Goal: Use online tool/utility: Use online tool/utility

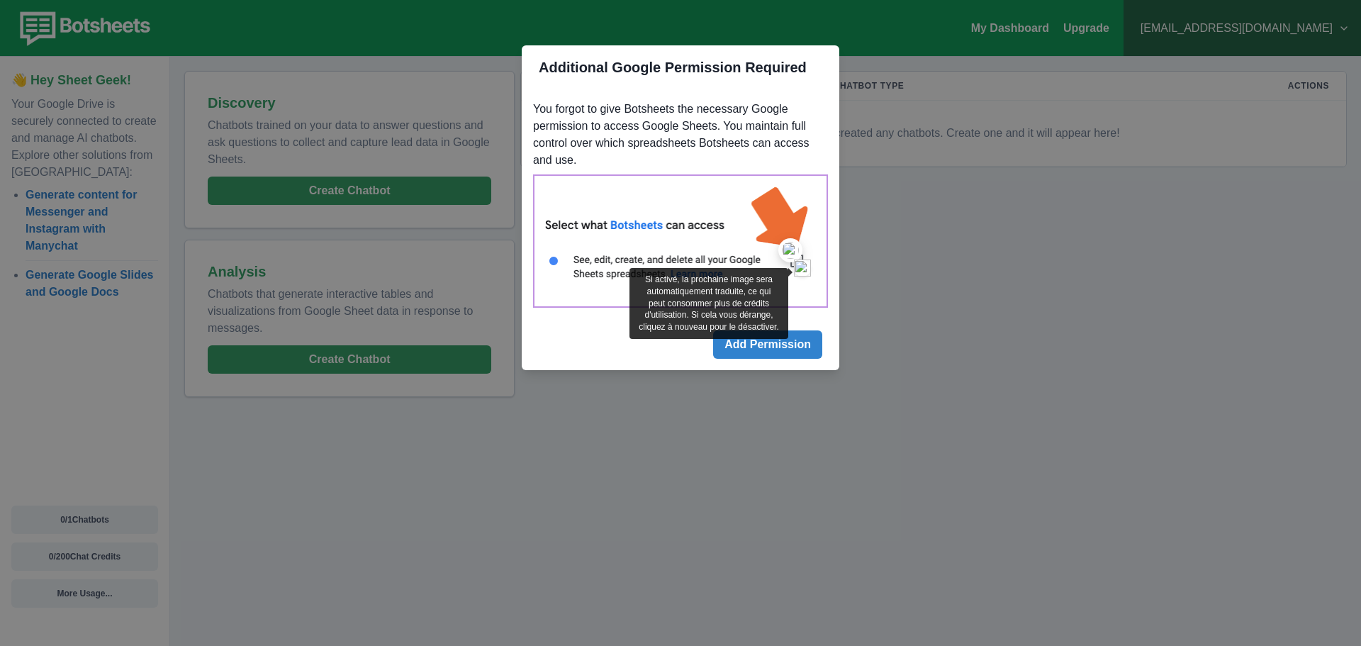
click at [802, 267] on img at bounding box center [802, 267] width 17 height 17
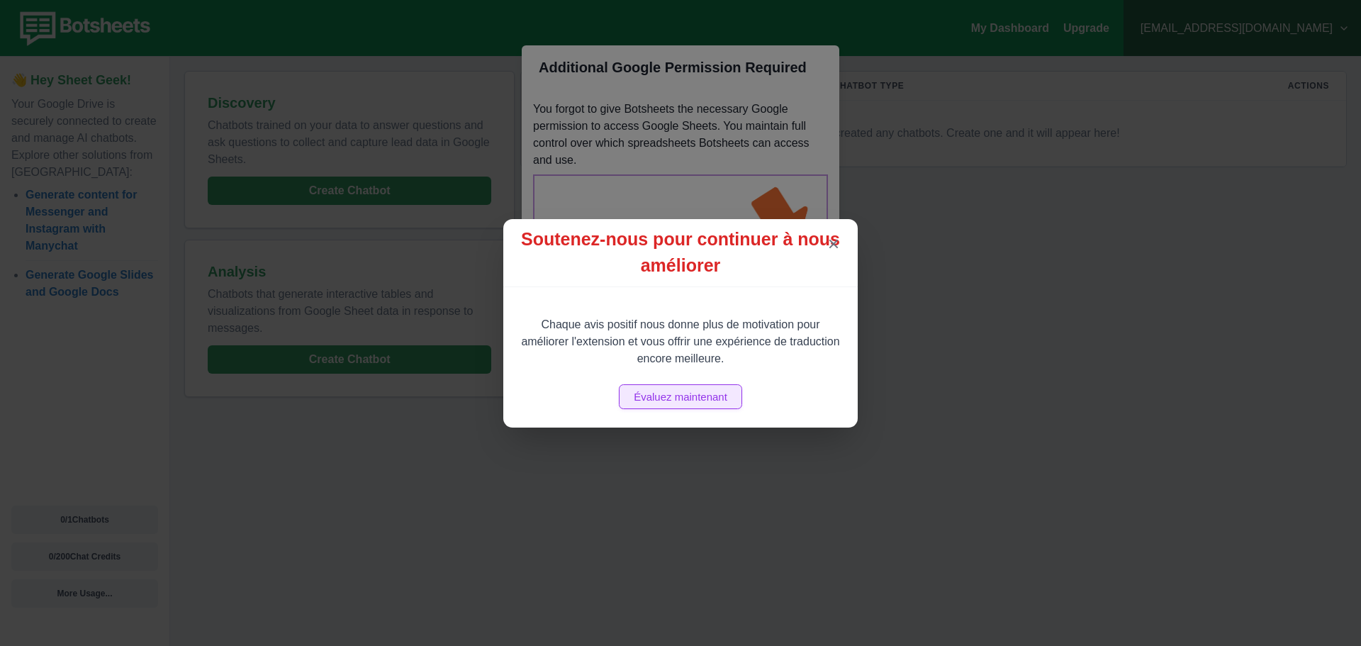
click at [712, 402] on span "Évaluez maintenant" at bounding box center [681, 397] width 94 height 12
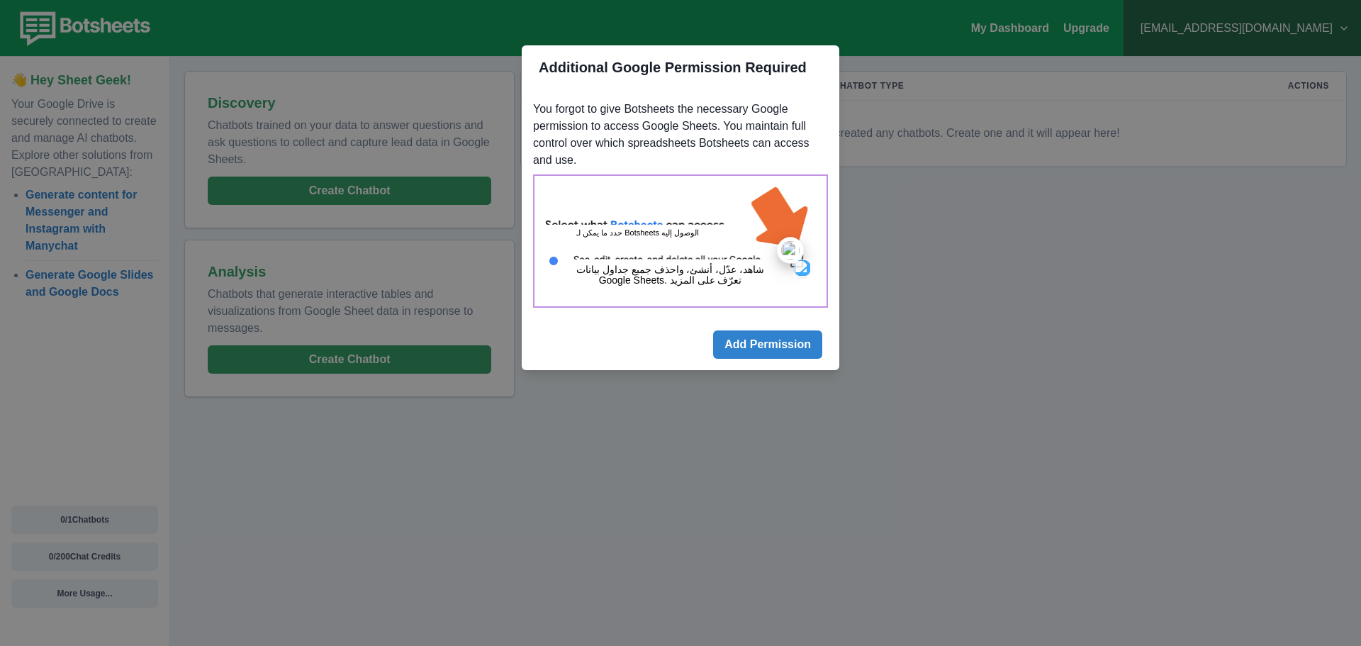
click at [787, 261] on div at bounding box center [790, 250] width 26 height 26
click at [751, 344] on button "Add Permission" at bounding box center [767, 344] width 109 height 28
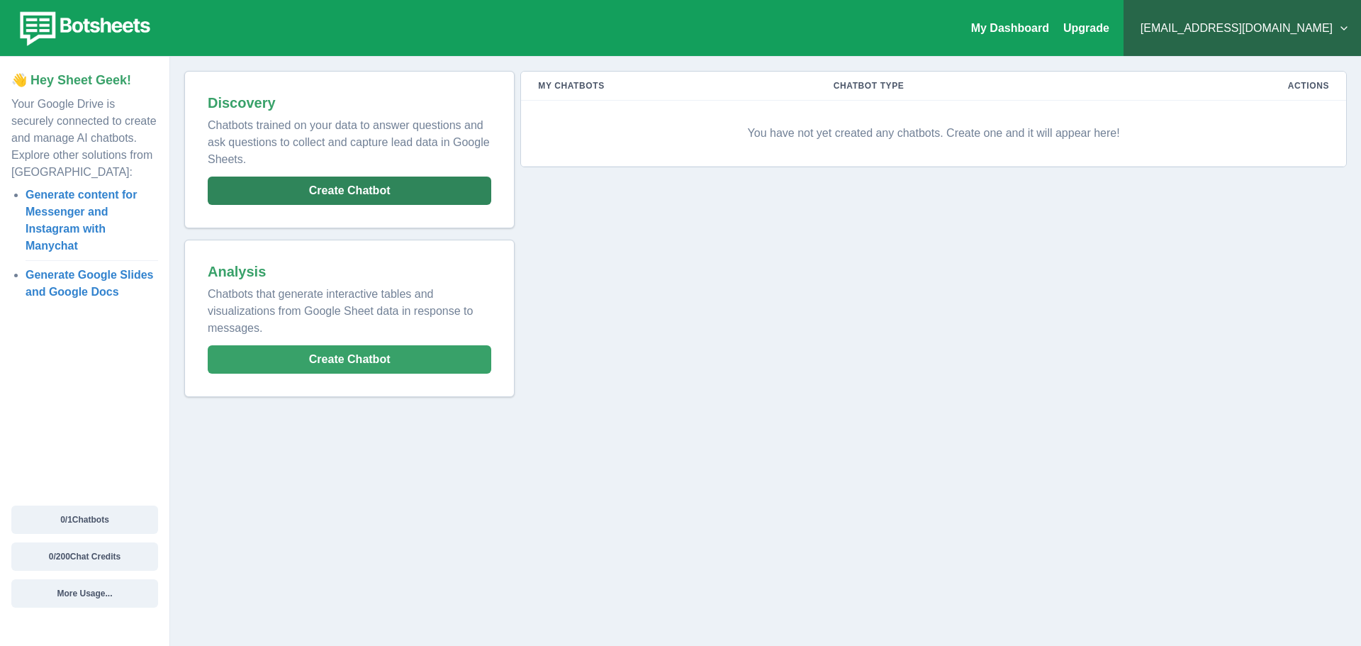
click at [367, 189] on button "Create Chatbot" at bounding box center [350, 191] width 284 height 28
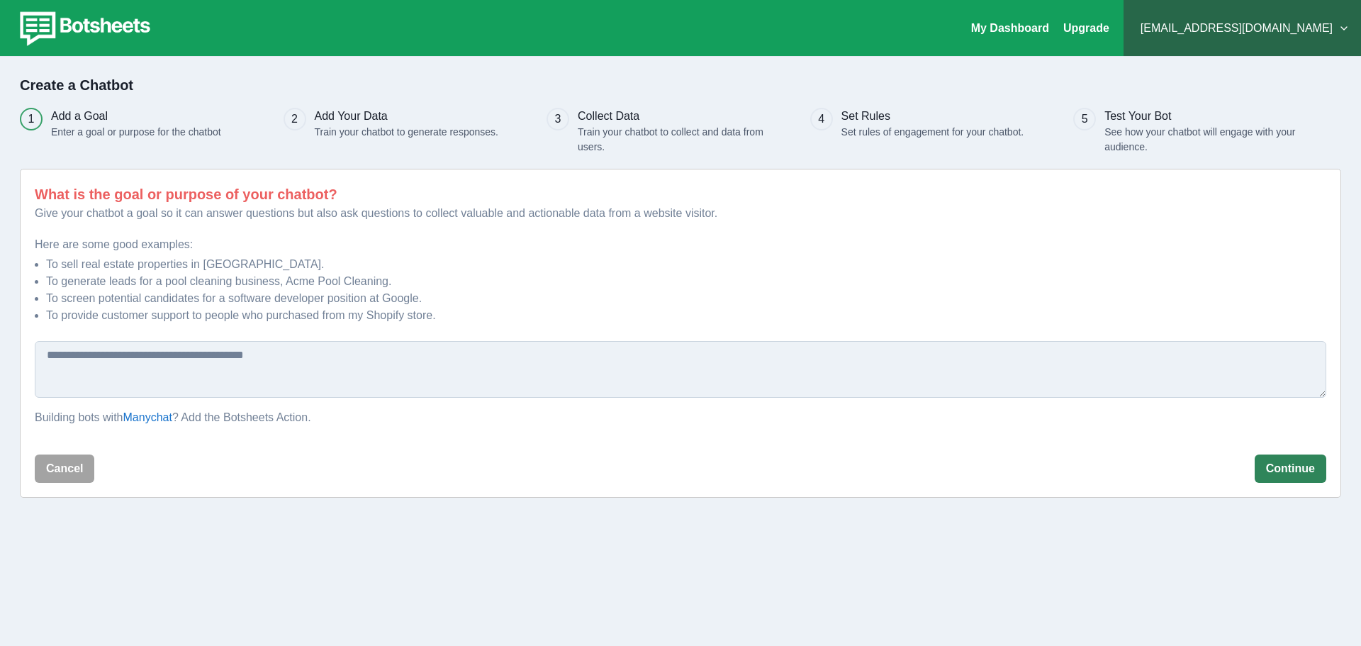
click at [1282, 466] on button "Continue" at bounding box center [1291, 468] width 72 height 28
click at [178, 371] on textarea at bounding box center [681, 369] width 1292 height 57
